Goal: Information Seeking & Learning: Learn about a topic

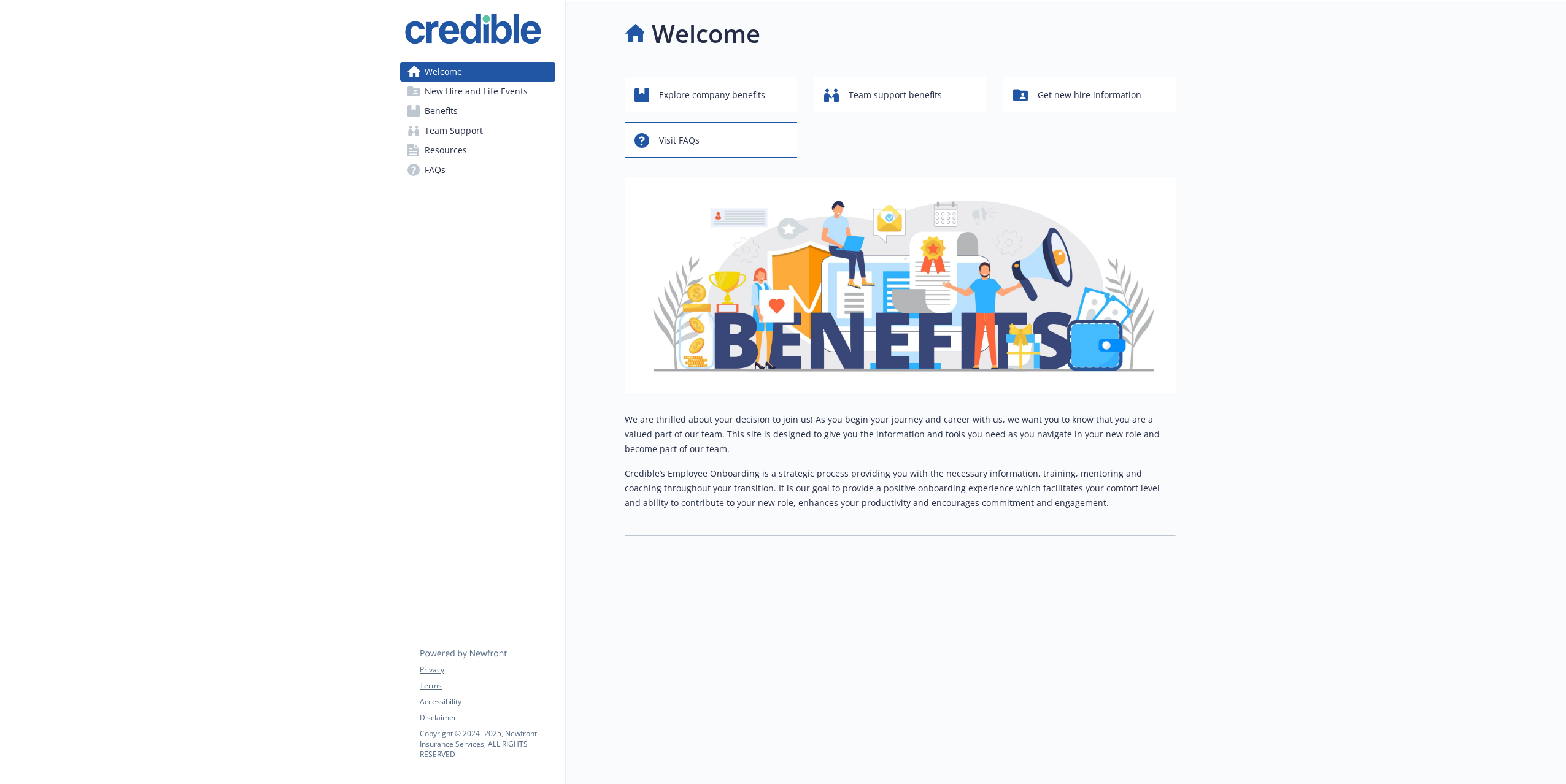
click at [451, 109] on span "Benefits" at bounding box center [441, 111] width 33 height 19
